Goal: Use online tool/utility

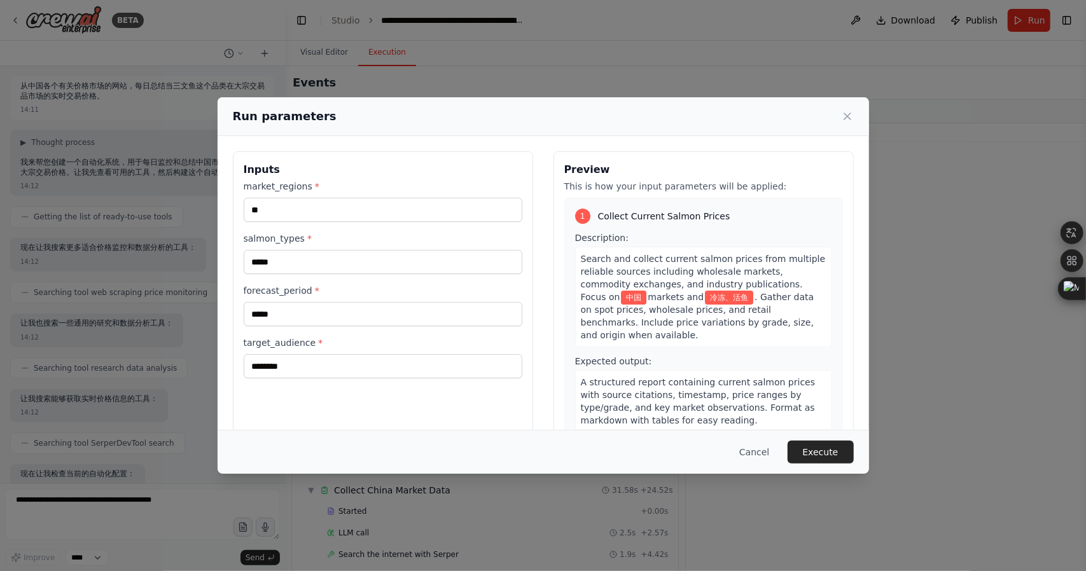
scroll to position [943, 0]
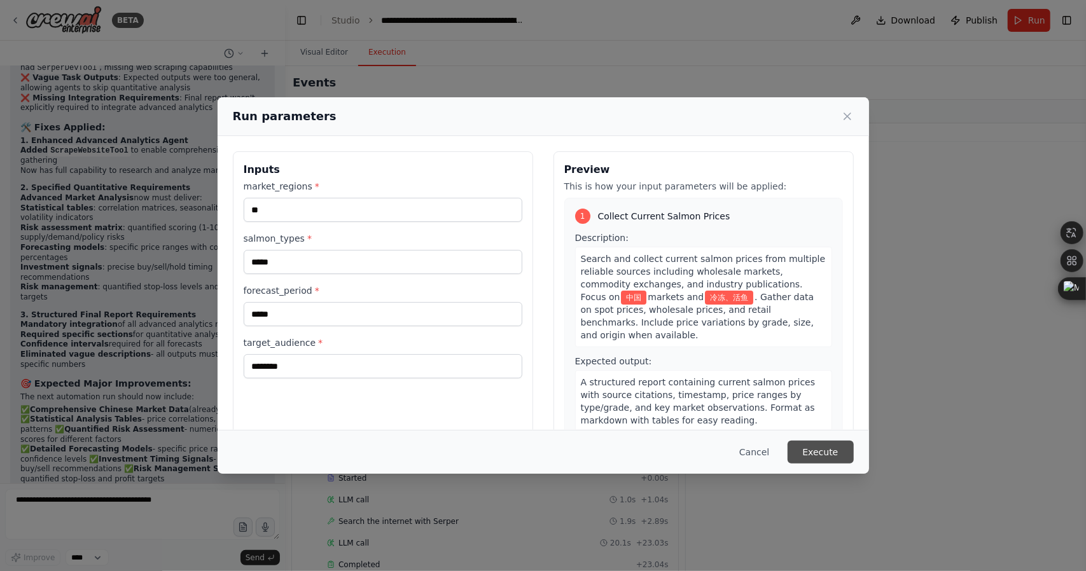
click at [823, 452] on button "Execute" at bounding box center [821, 452] width 66 height 23
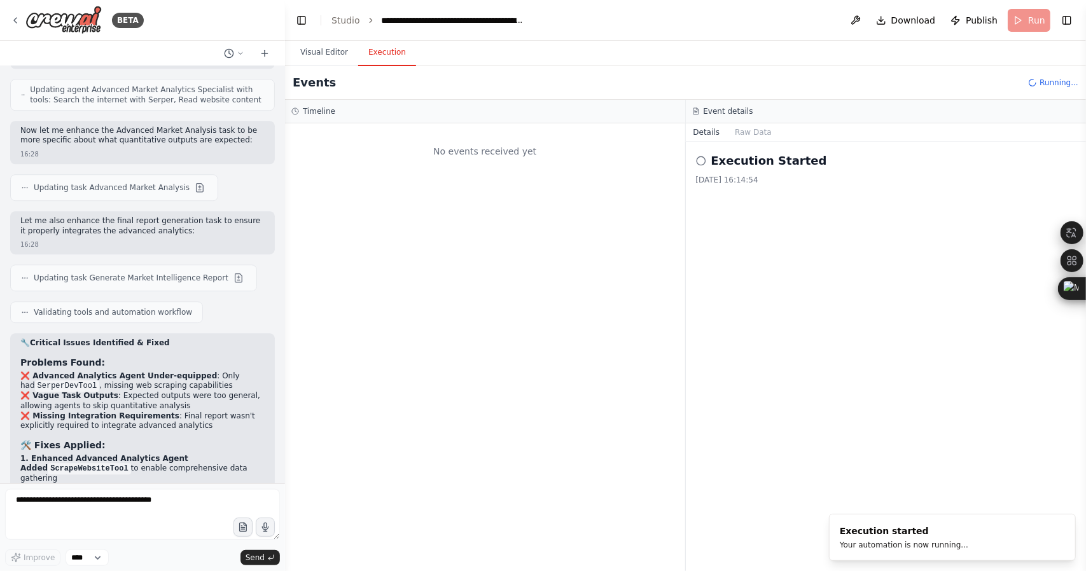
scroll to position [22250, 0]
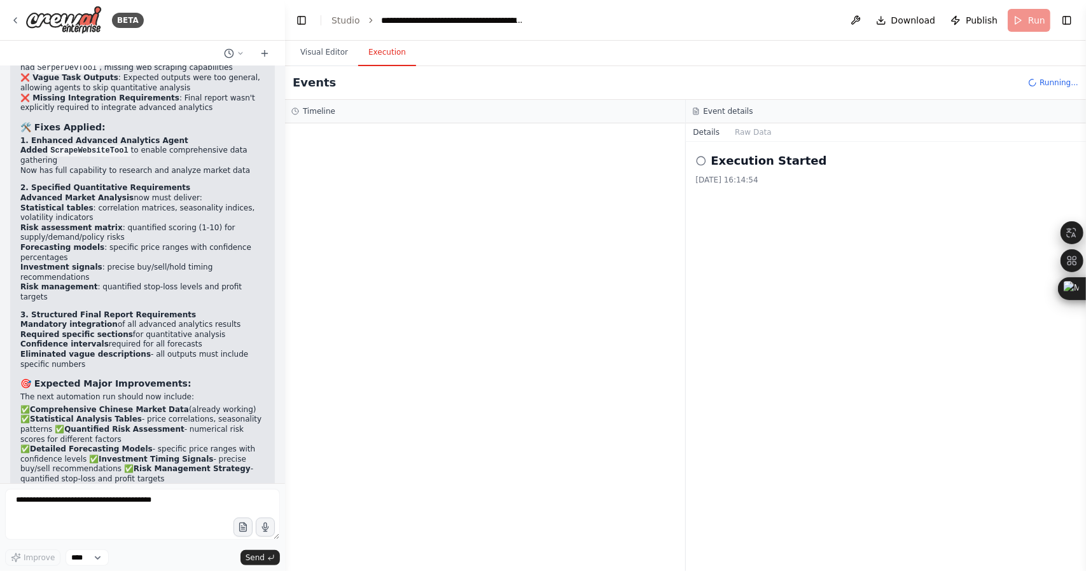
click at [118, 287] on div "🔧 Critical Issues Identified & Fixed Problems Found: ❌ Advanced Analytics Agent…" at bounding box center [142, 280] width 244 height 521
click at [151, 522] on textarea at bounding box center [142, 514] width 275 height 51
click at [108, 425] on strong "Quantified Risk Assessment" at bounding box center [124, 429] width 120 height 9
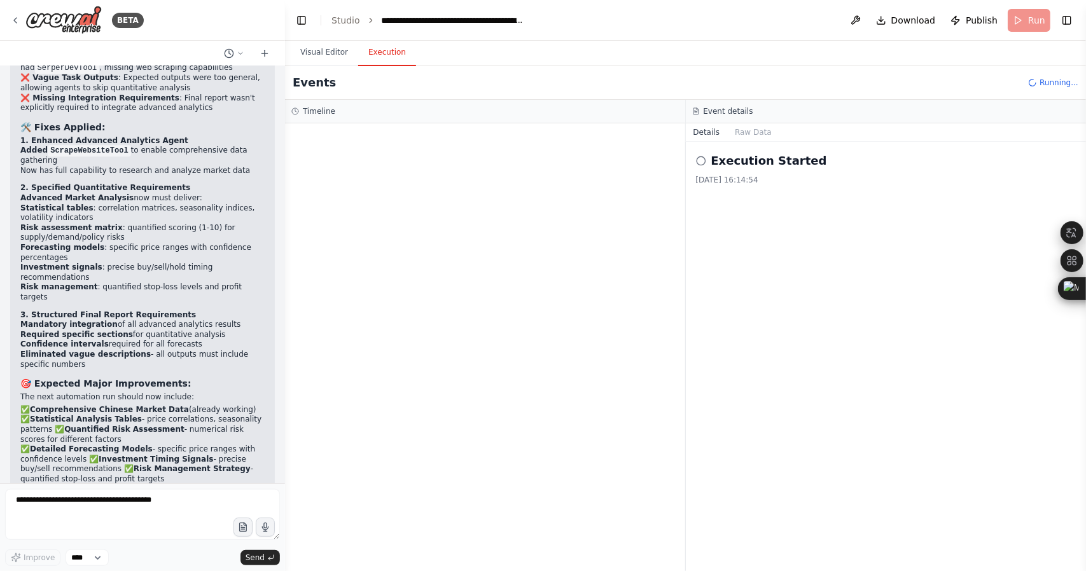
click at [107, 405] on p "✅ Comprehensive Chinese Market Data (already working) ✅ Statistical Analysis Ta…" at bounding box center [142, 445] width 244 height 80
click at [105, 487] on strong "🚀 Run the automation now to experience the full quantitative market intelligenc…" at bounding box center [127, 496] width 214 height 19
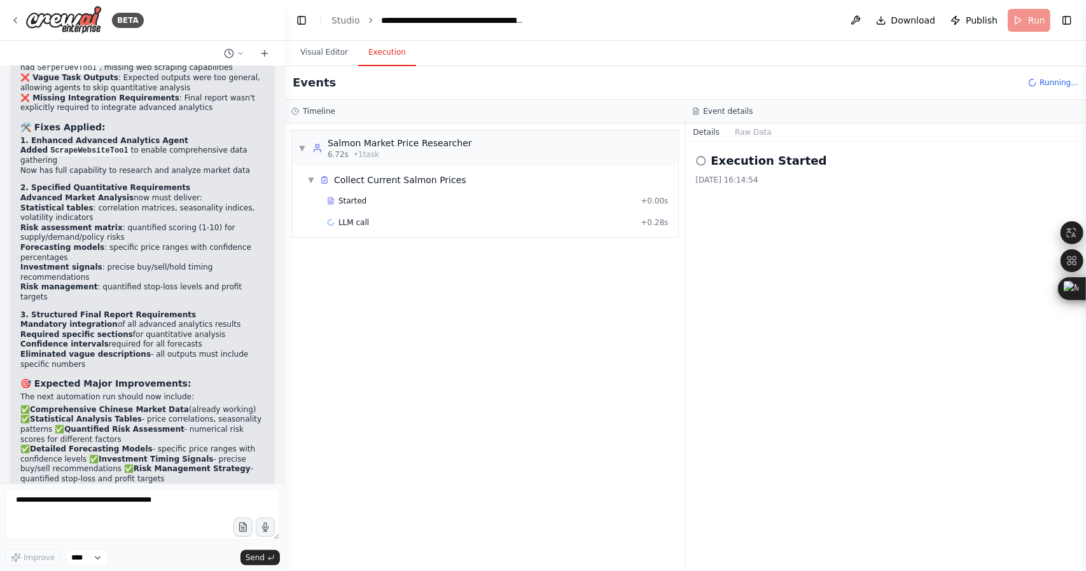
click at [97, 386] on div at bounding box center [97, 386] width 0 height 0
click at [480, 386] on div "▼ Salmon Market Price Researcher 6.72s • 1 task ▼ Collect Current Salmon Prices…" at bounding box center [485, 347] width 400 height 448
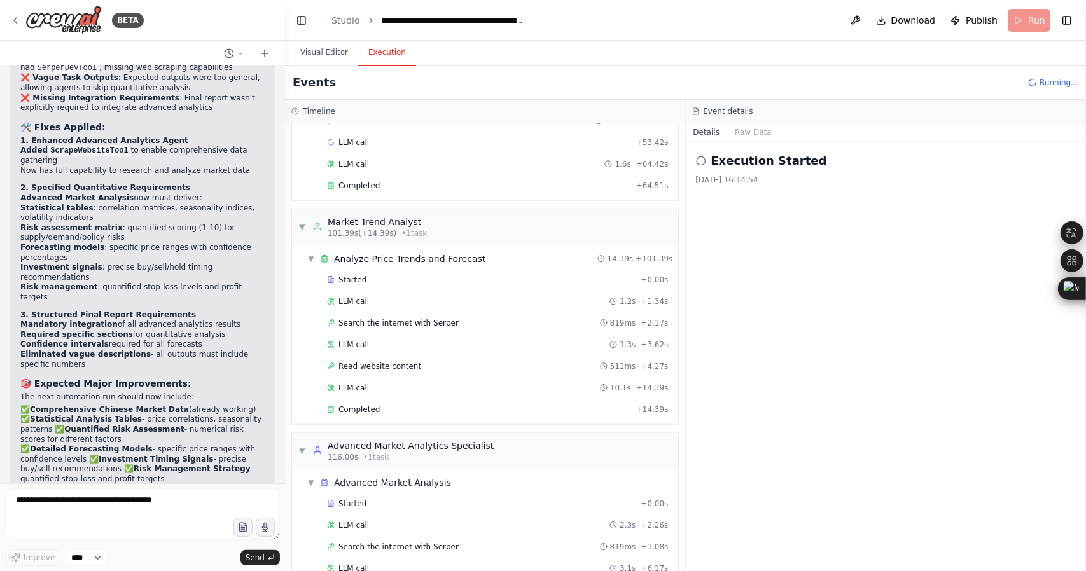
scroll to position [1104, 0]
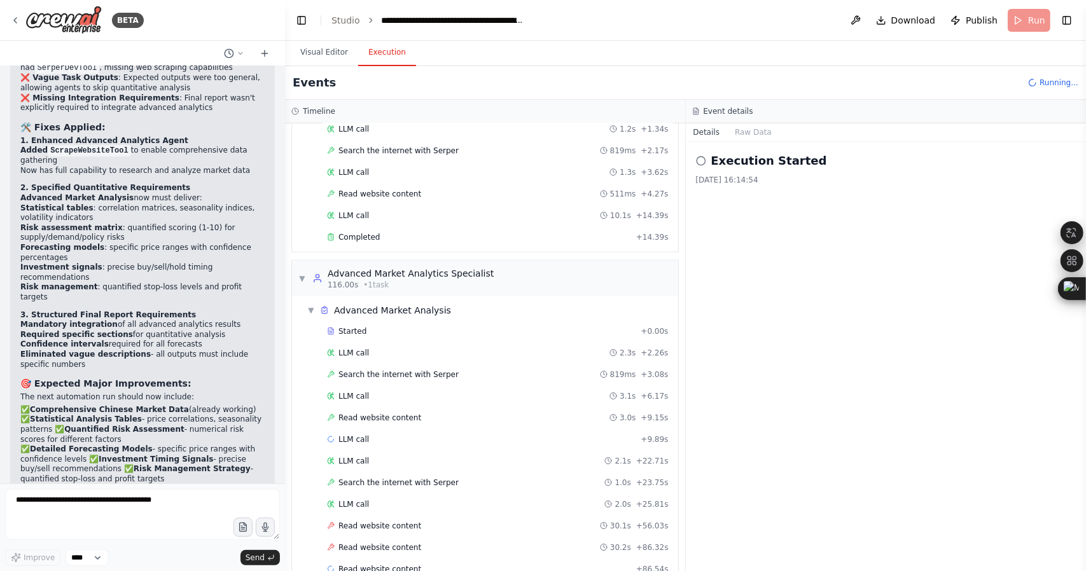
click at [762, 455] on div "Execution Started [DATE] 16:14:54" at bounding box center [886, 356] width 401 height 429
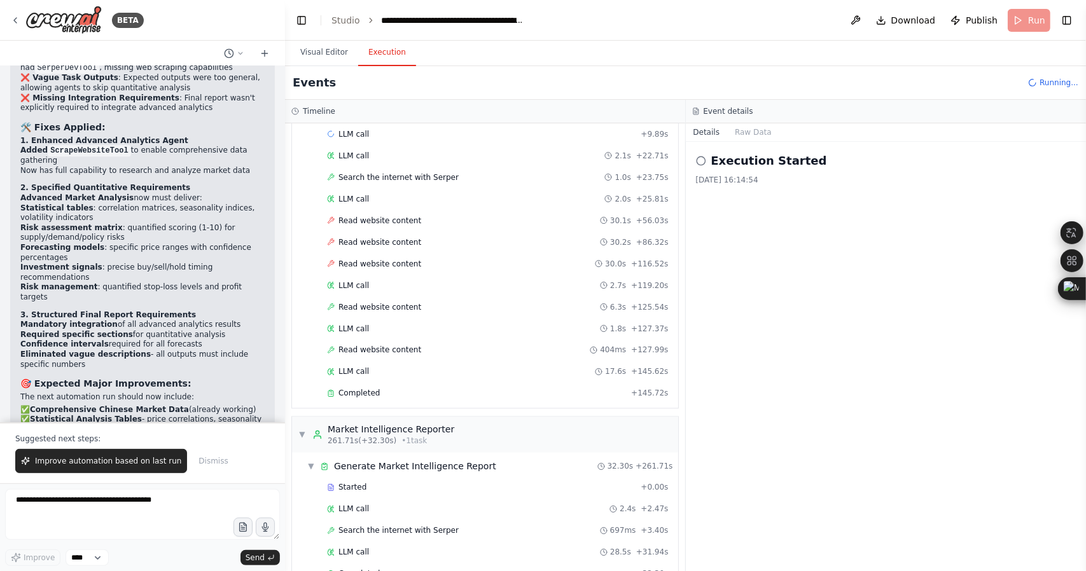
scroll to position [22310, 0]
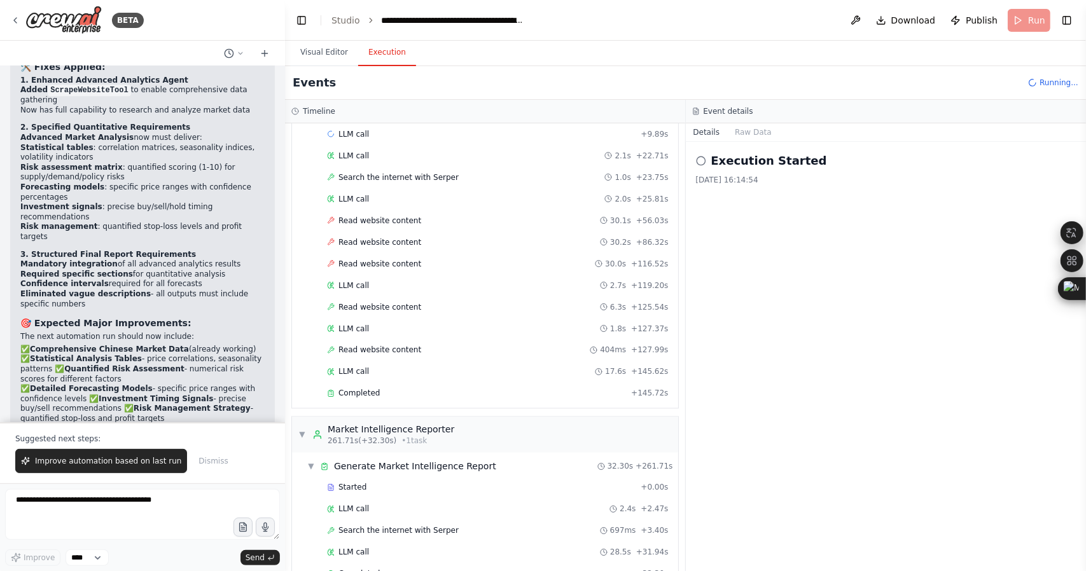
drag, startPoint x: 842, startPoint y: 100, endPoint x: 818, endPoint y: 74, distance: 35.1
click at [842, 100] on div "Event details" at bounding box center [886, 112] width 401 height 24
